Goal: Task Accomplishment & Management: Manage account settings

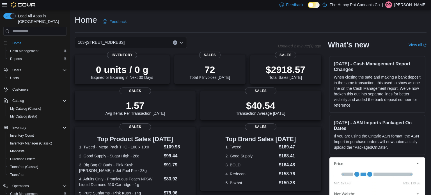
click at [415, 6] on p "[PERSON_NAME]" at bounding box center [411, 4] width 32 height 7
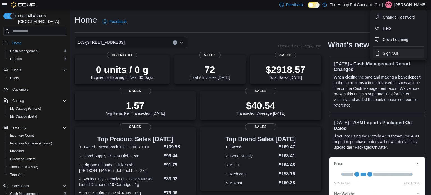
click at [394, 55] on span "Sign Out" at bounding box center [390, 54] width 15 height 6
